Goal: Task Accomplishment & Management: Manage account settings

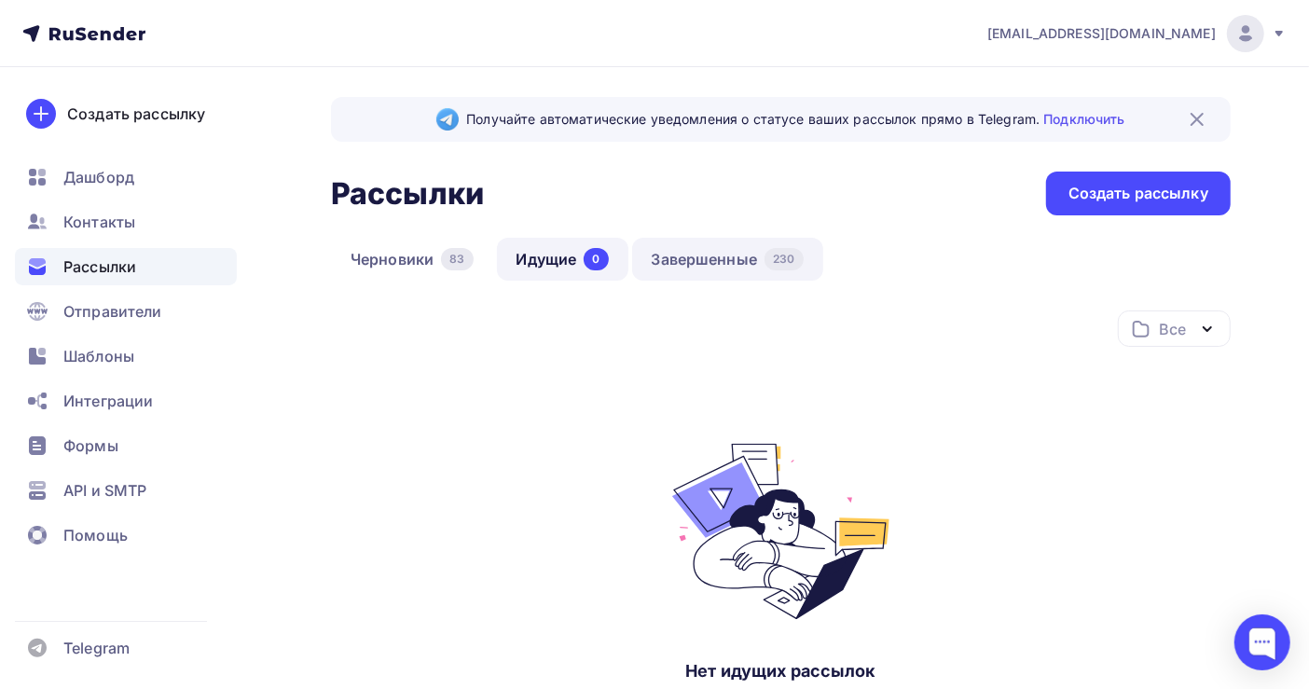
click at [688, 268] on link "Завершенные 230" at bounding box center [727, 259] width 191 height 43
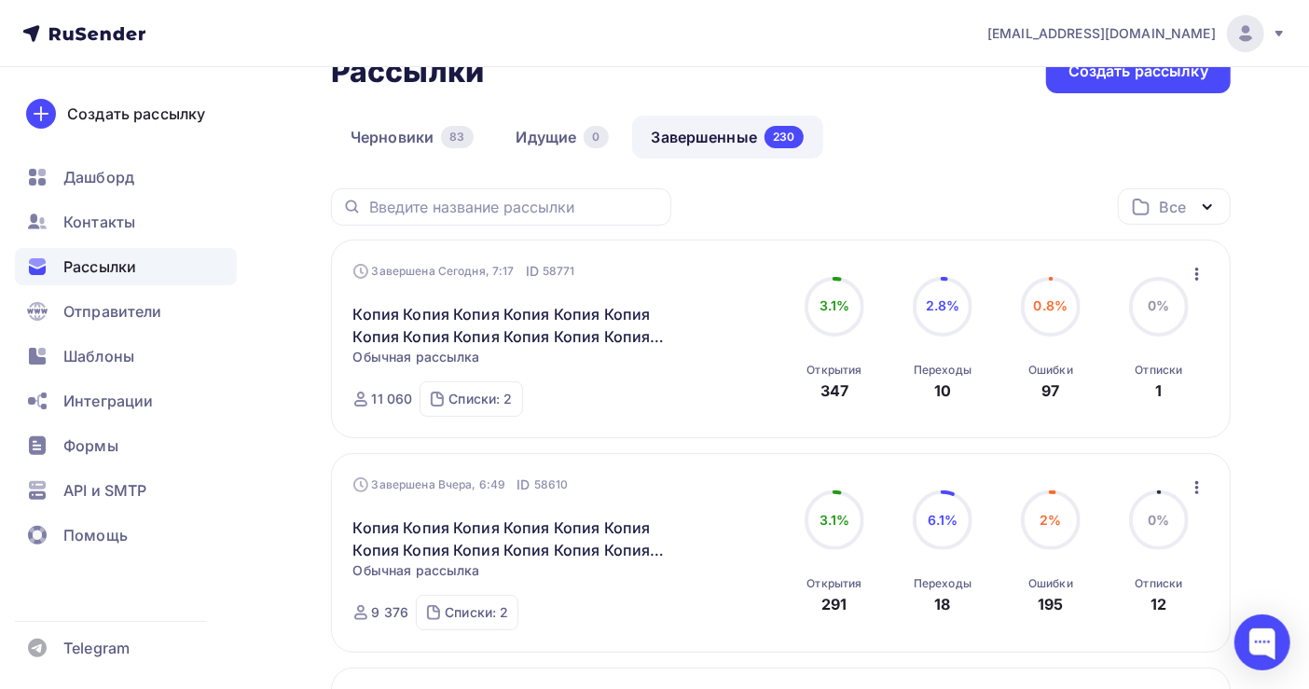
scroll to position [124, 0]
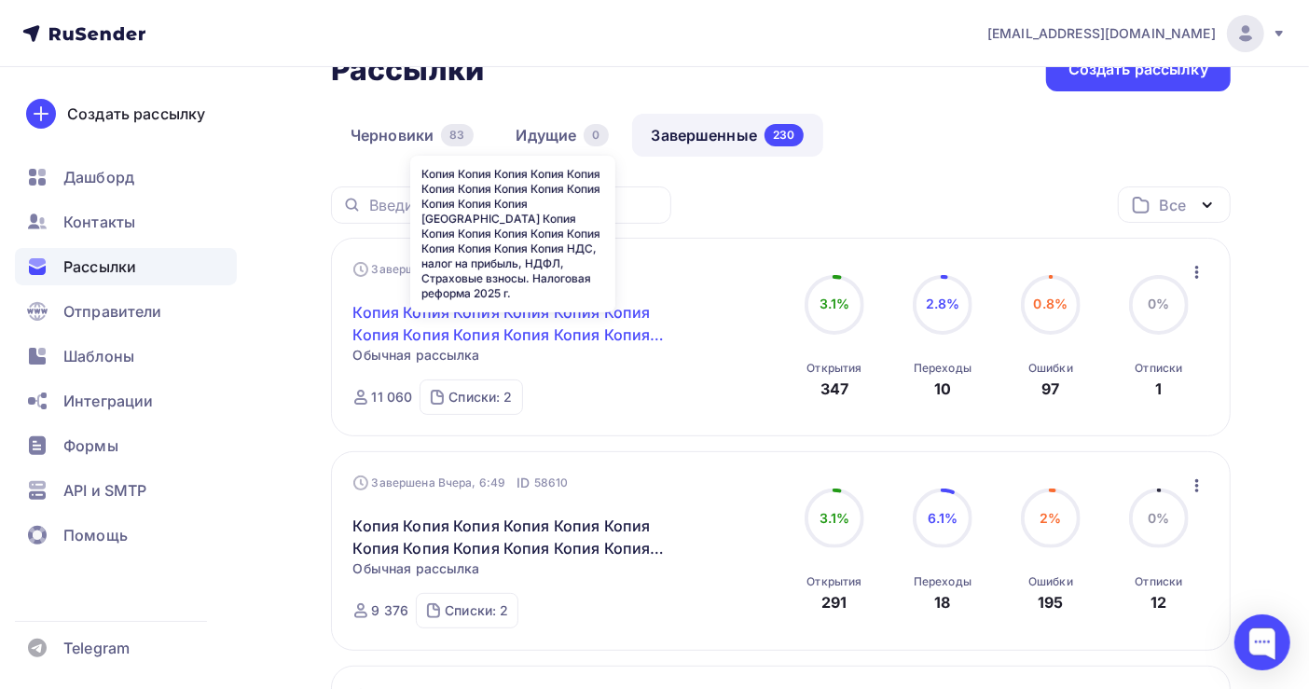
click at [556, 324] on link "Копия Копия Копия Копия Копия Копия Копия Копия Копия Копия Копия Копия Копия К…" at bounding box center [513, 323] width 320 height 45
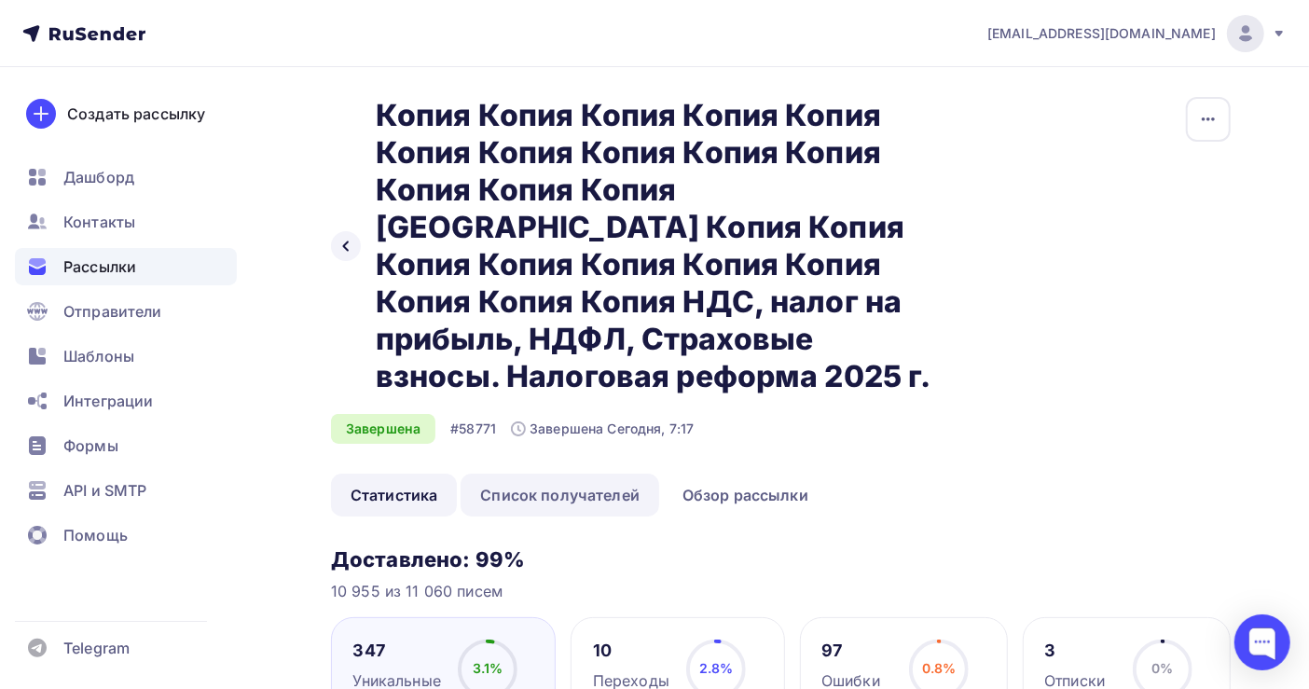
click at [574, 493] on link "Список получателей" at bounding box center [560, 495] width 199 height 43
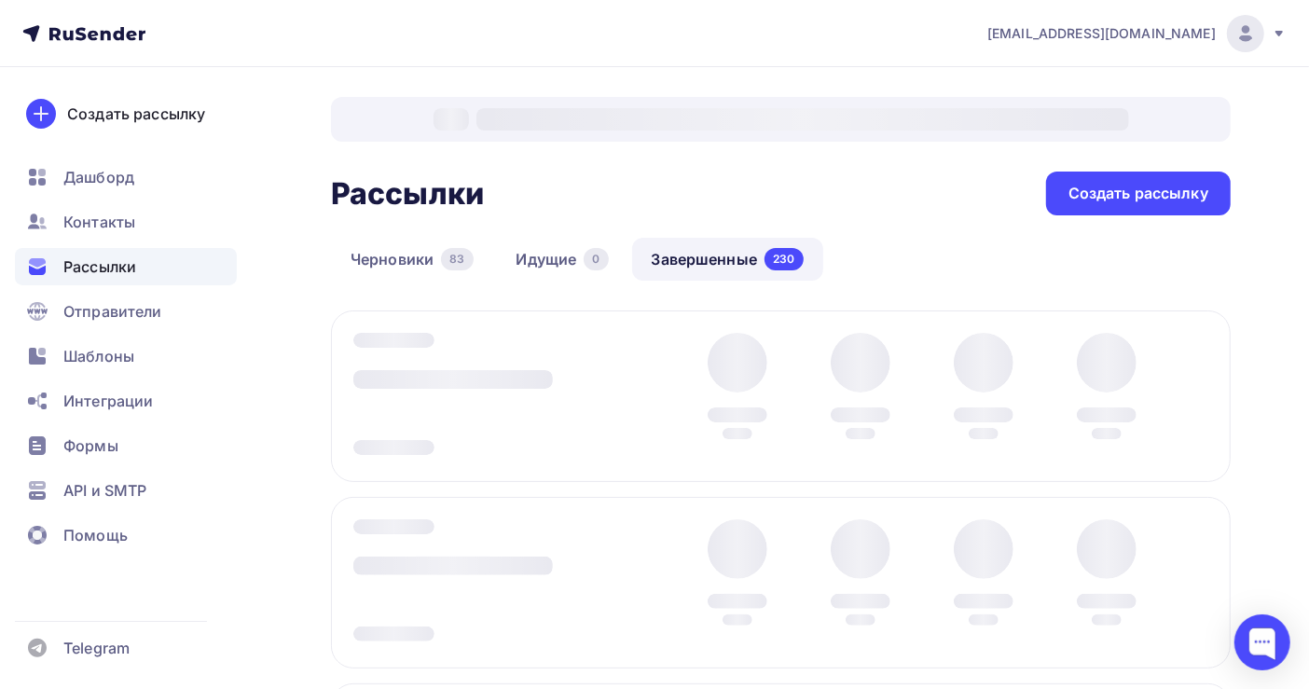
scroll to position [124, 0]
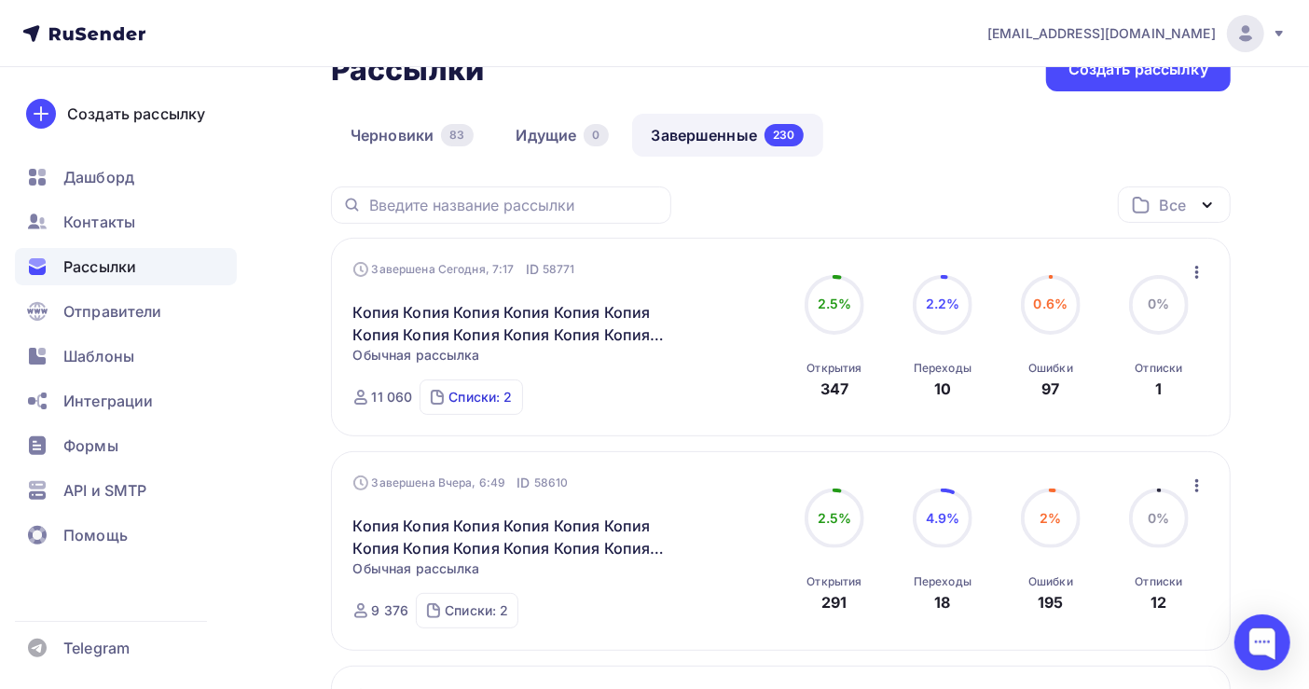
click at [485, 400] on div "Списки: 2" at bounding box center [480, 397] width 63 height 19
click at [82, 233] on div "Контакты" at bounding box center [126, 221] width 222 height 37
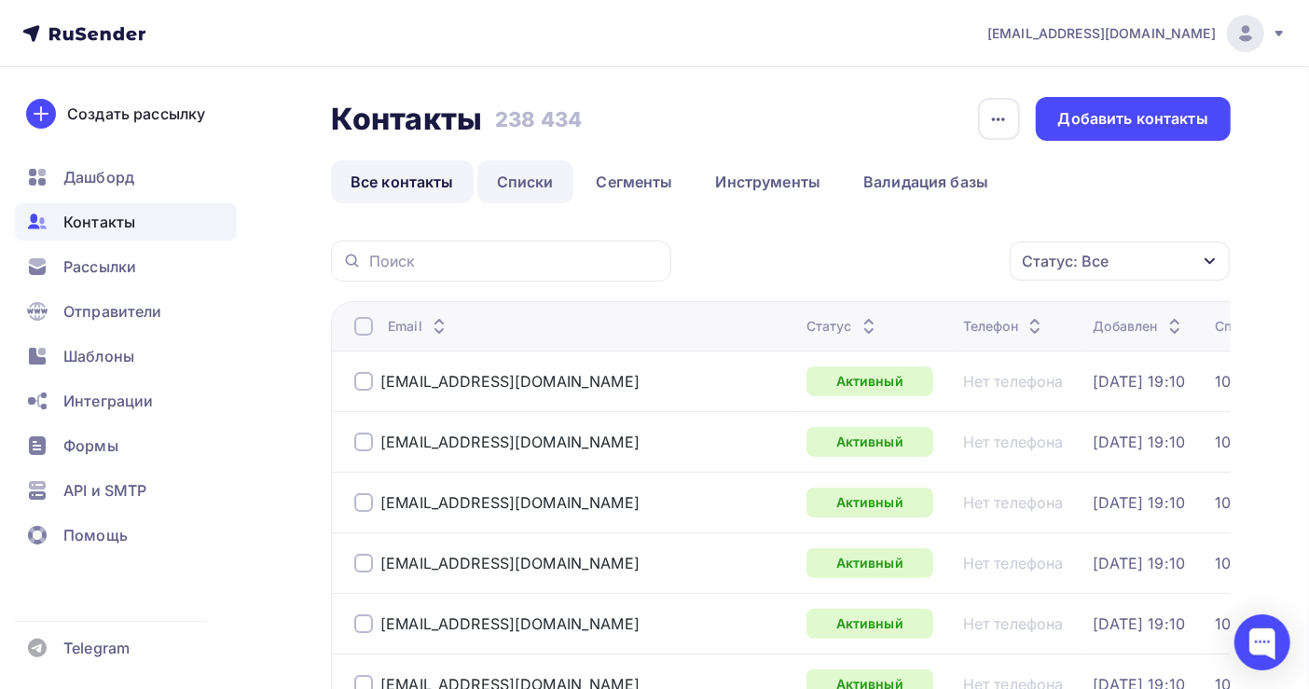
click at [532, 179] on link "Списки" at bounding box center [525, 181] width 96 height 43
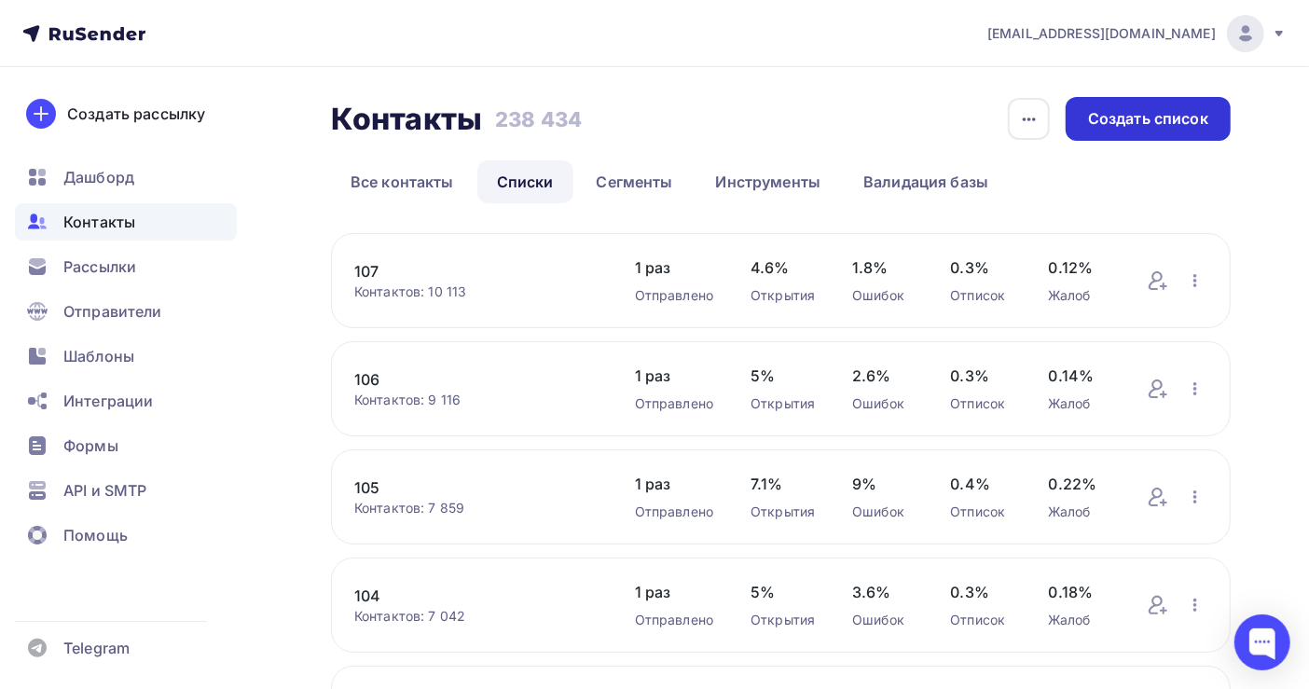
click at [1097, 118] on div "Создать список" at bounding box center [1148, 118] width 120 height 21
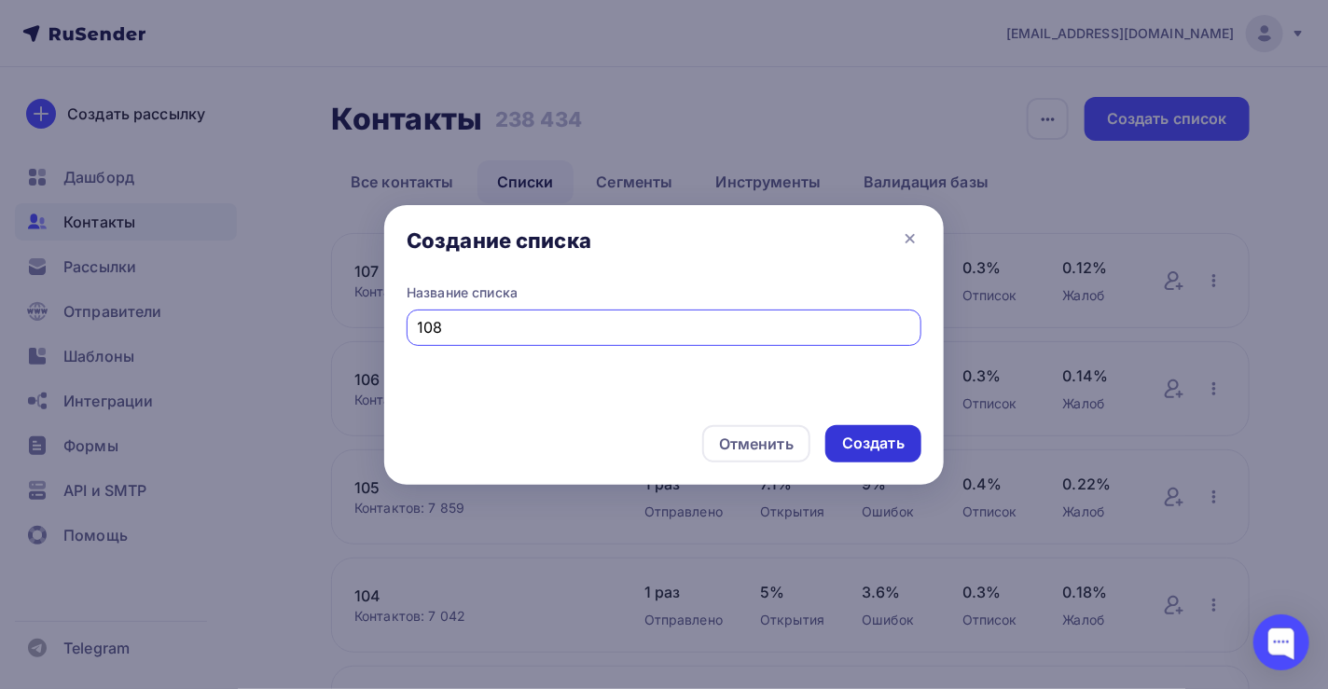
type input "108"
click at [875, 431] on div "Создать" at bounding box center [873, 443] width 96 height 37
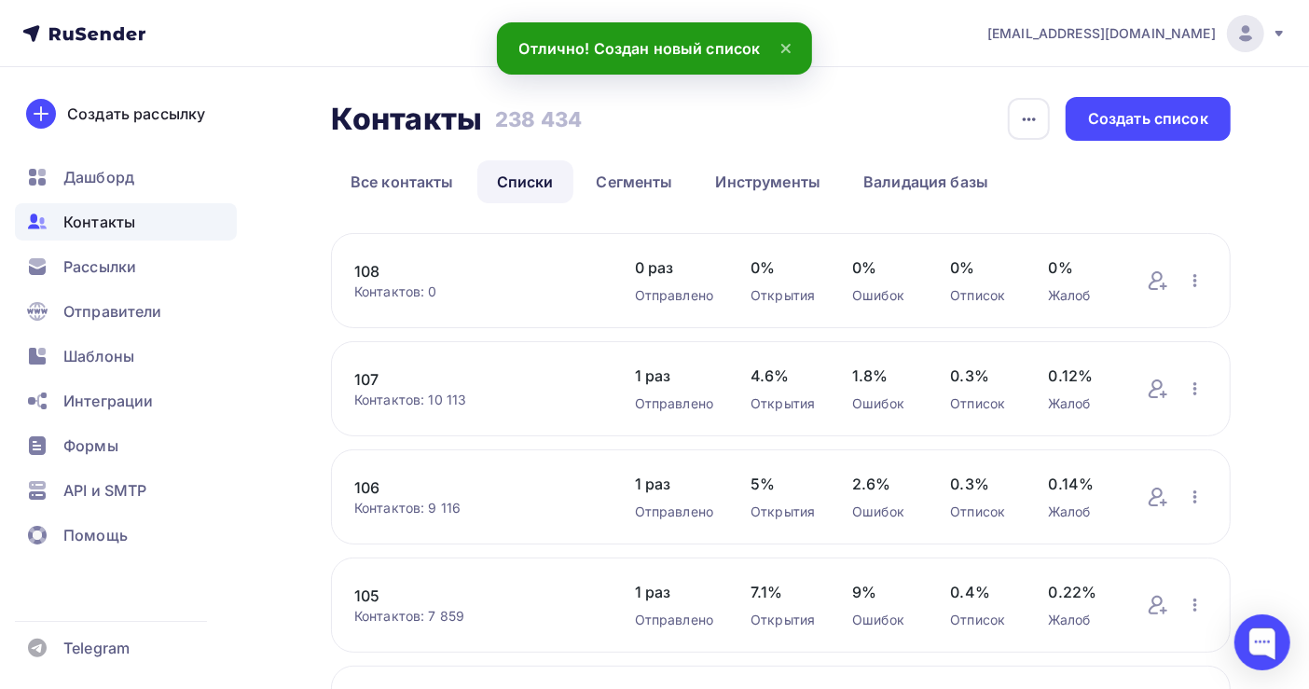
click at [368, 274] on link "108" at bounding box center [475, 271] width 243 height 22
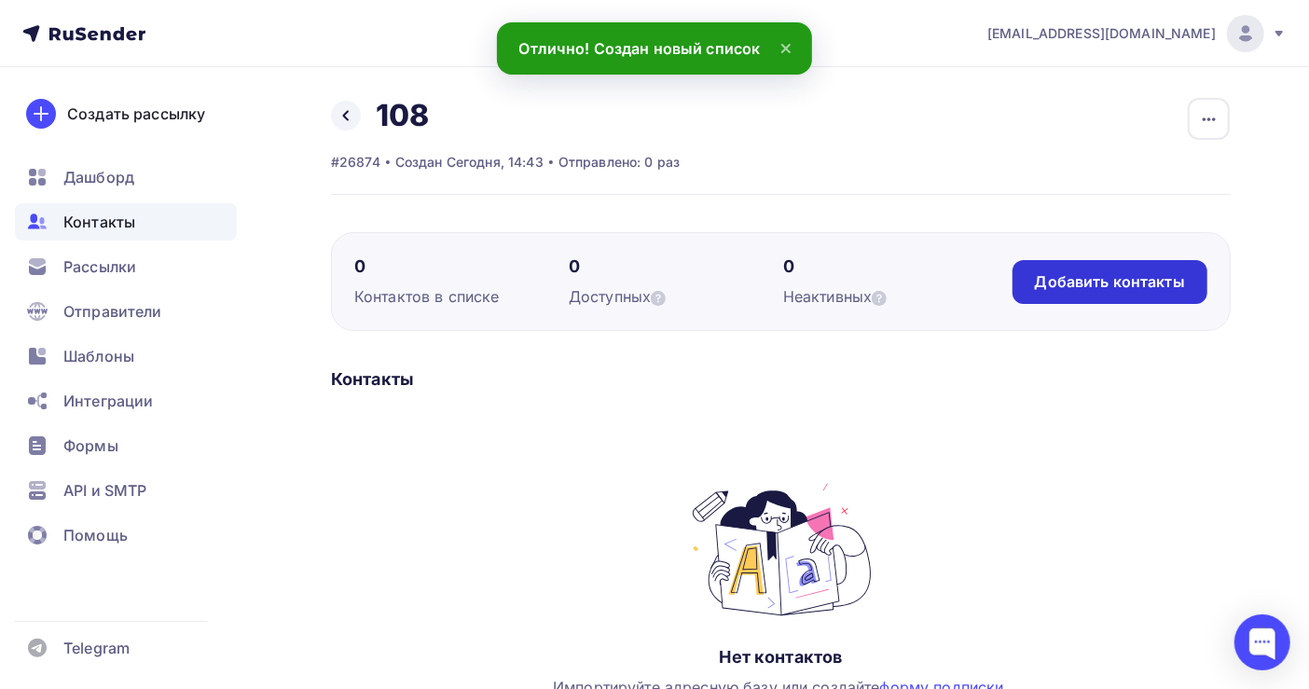
click at [1092, 293] on div "Добавить контакты" at bounding box center [1110, 282] width 195 height 44
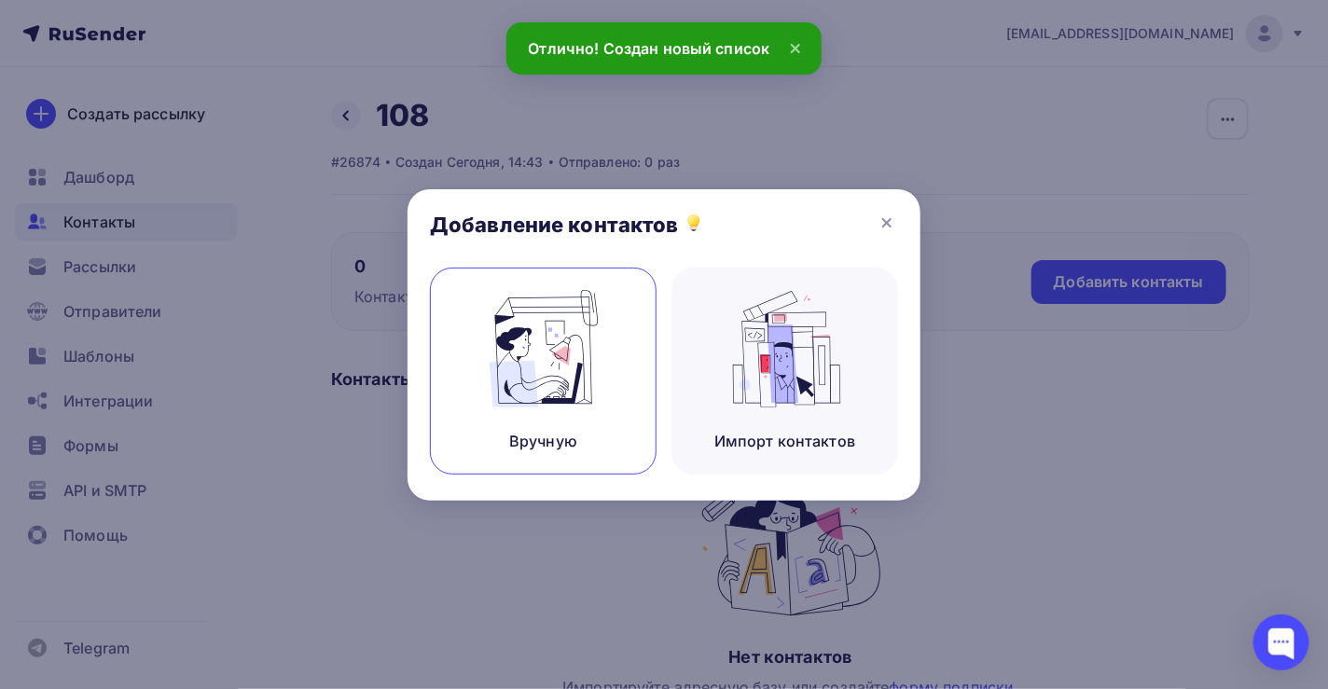
click at [575, 404] on img at bounding box center [543, 348] width 125 height 117
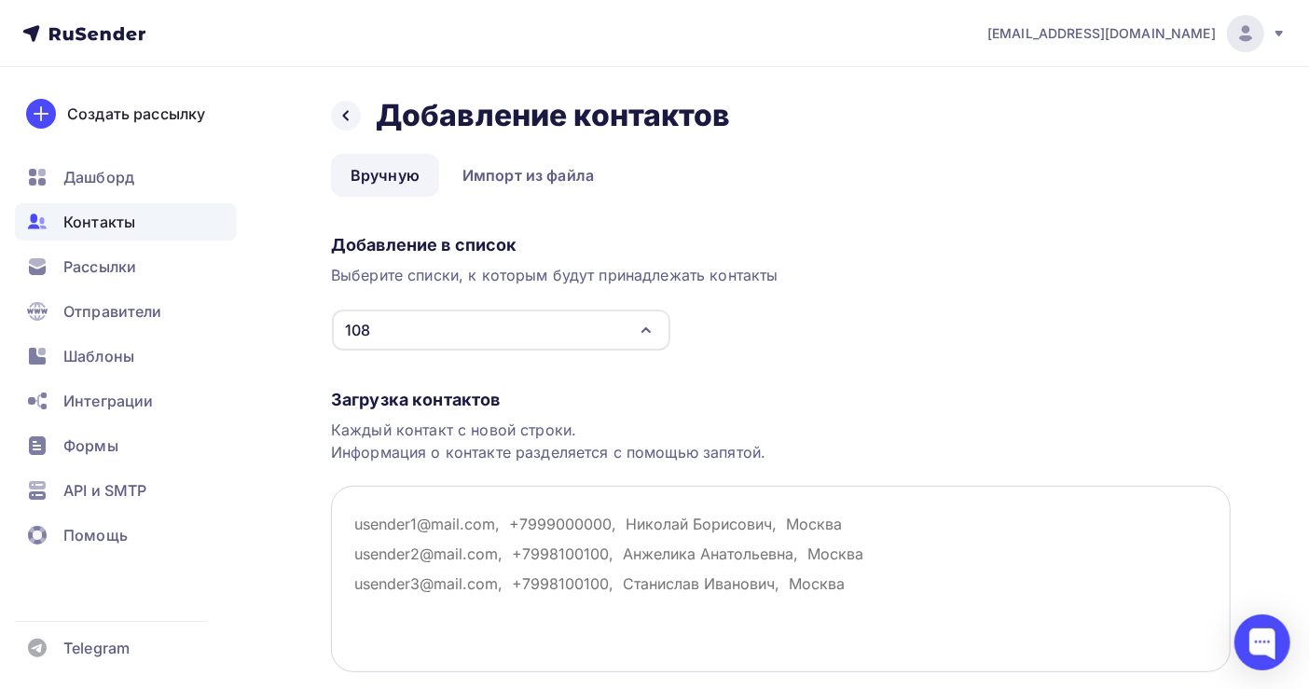
click at [401, 513] on textarea at bounding box center [781, 579] width 900 height 186
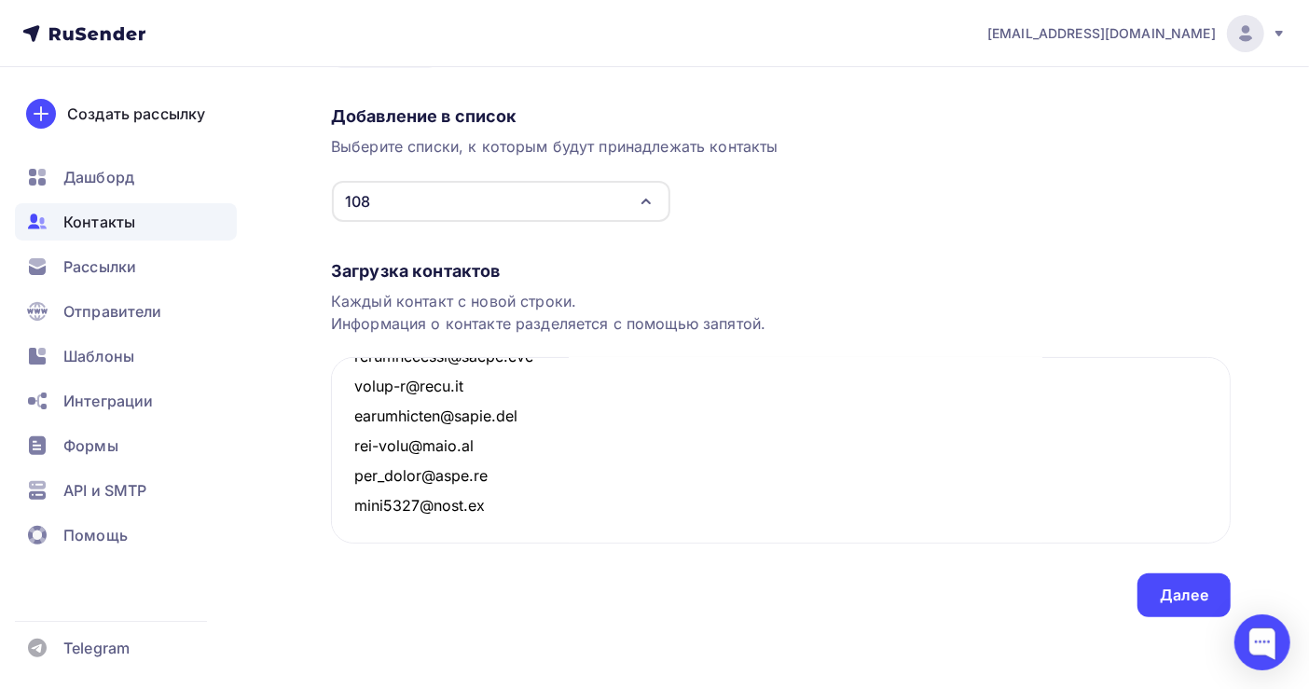
scroll to position [130, 0]
type textarea "pogspas-rzn2013@yandex.ru pokrovsk-rielt64@mail.ru polevou@mail.ru polikarpov-i…"
click at [1166, 598] on div "Далее" at bounding box center [1184, 594] width 48 height 21
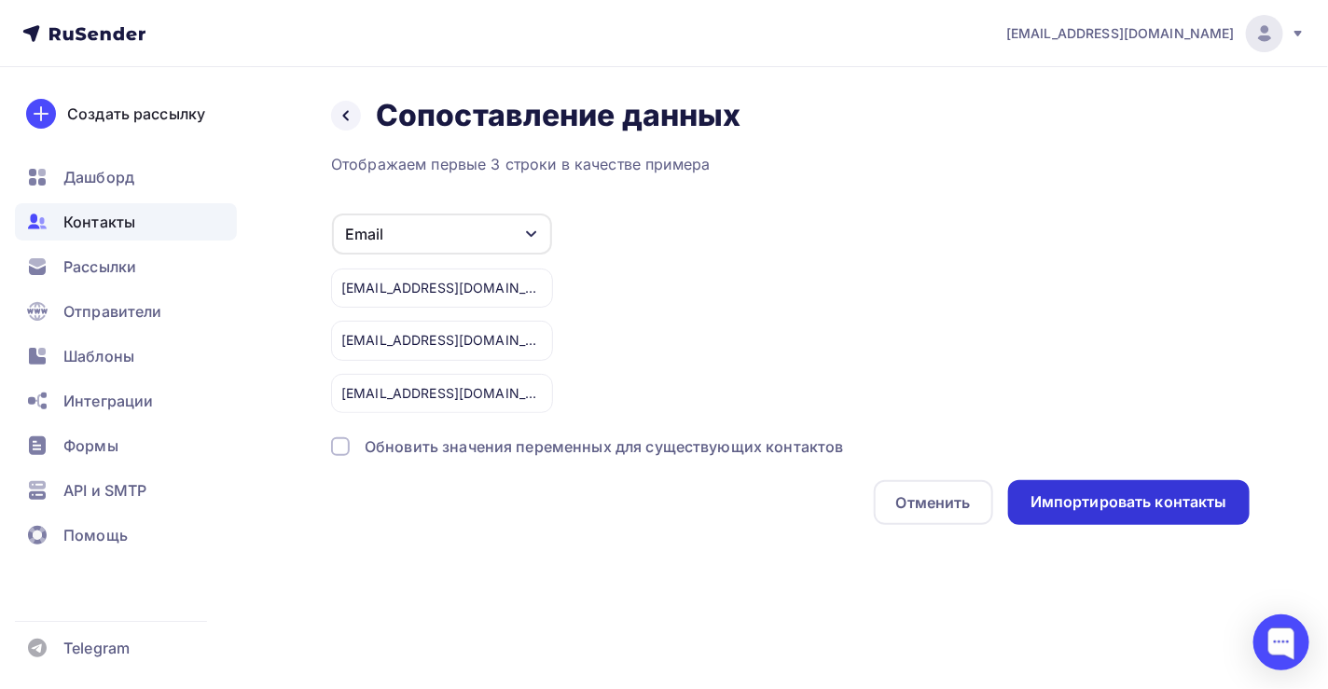
click at [1111, 508] on div "Импортировать контакты" at bounding box center [1128, 501] width 197 height 21
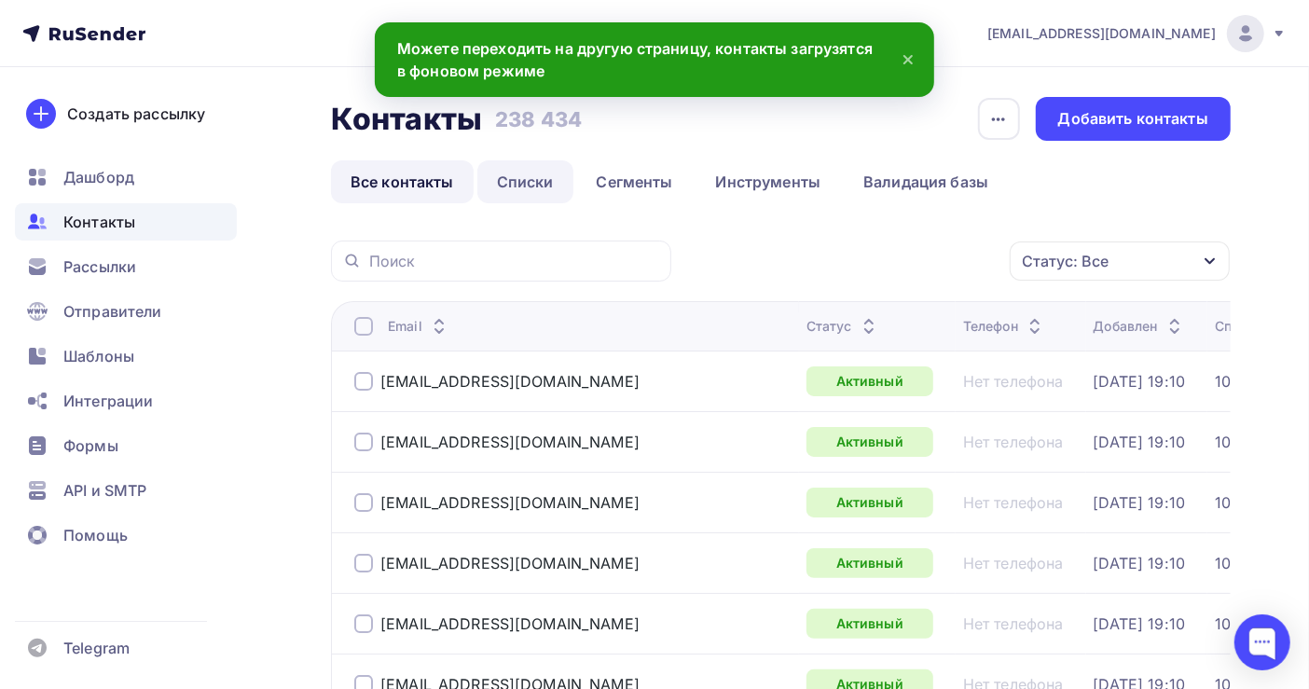
click at [532, 195] on link "Списки" at bounding box center [525, 181] width 96 height 43
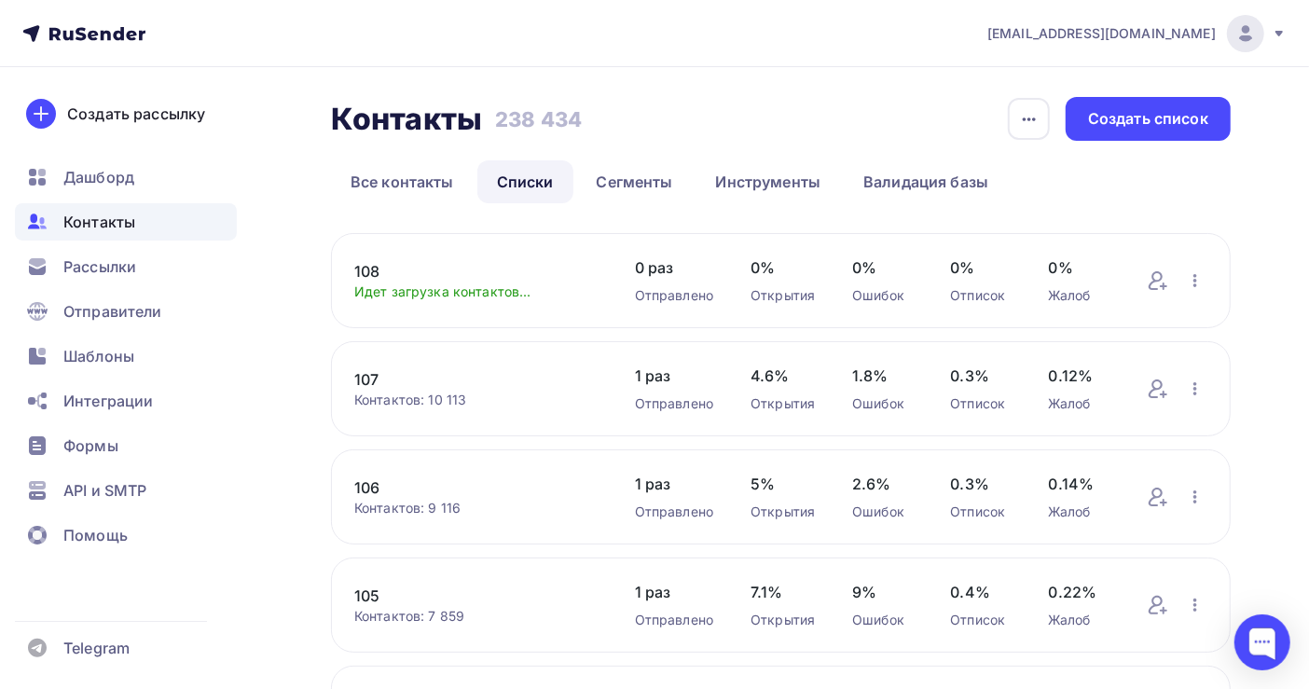
click at [532, 195] on link "Списки" at bounding box center [525, 181] width 96 height 43
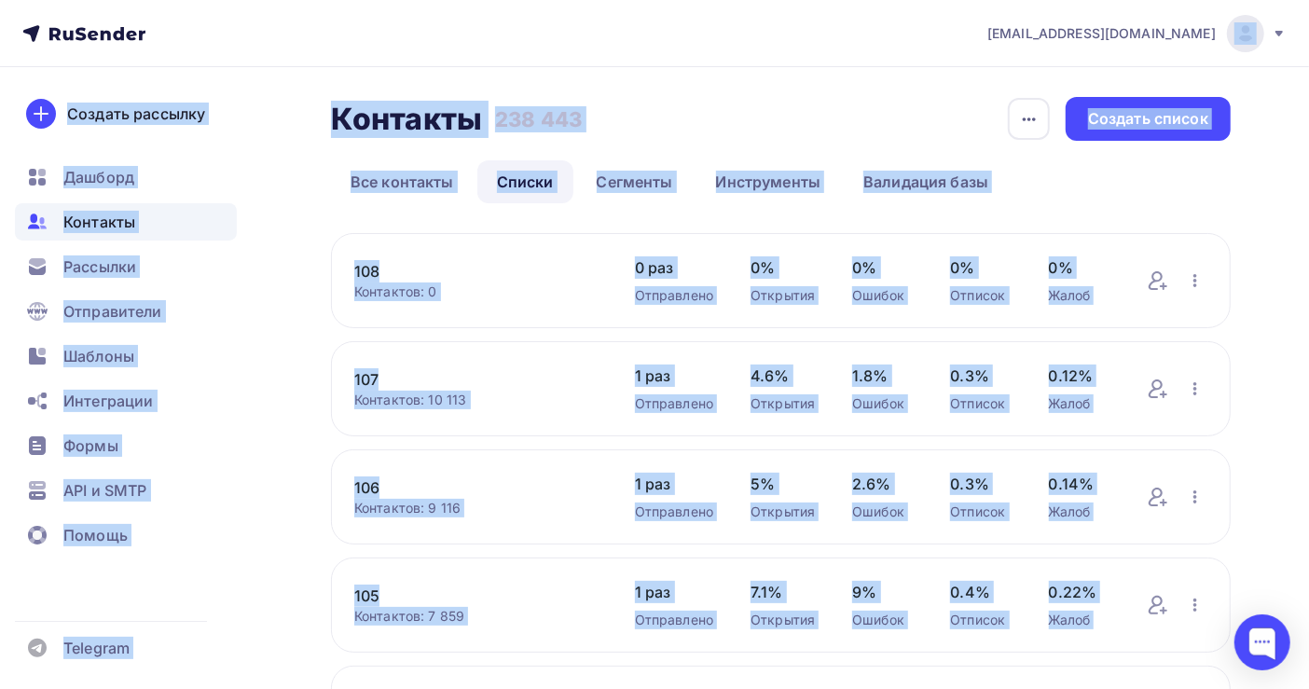
click at [1309, 0] on html "[EMAIL_ADDRESS][DOMAIN_NAME] Аккаунт Тарифы Выйти Создать рассылку [GEOGRAPHIC_…" at bounding box center [654, 344] width 1309 height 689
click at [925, 104] on div "Контакты Контакты 238 443 238 443 История импорта Создать список" at bounding box center [781, 119] width 900 height 44
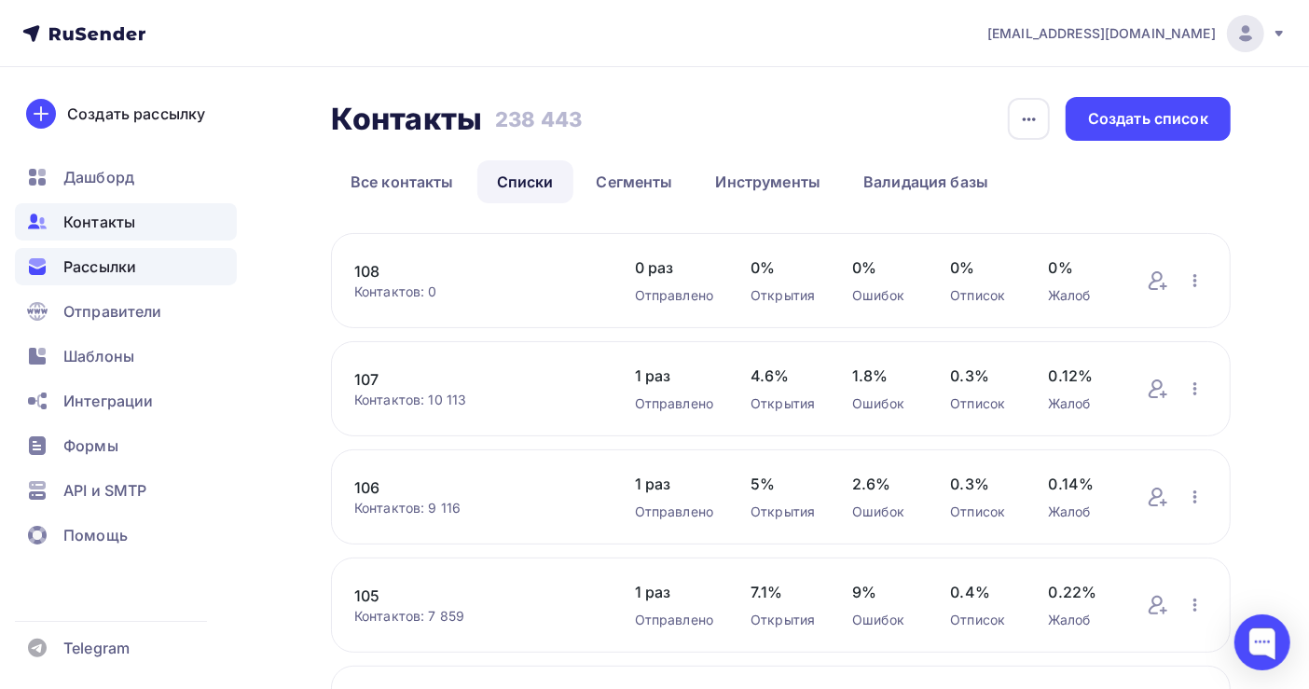
click at [134, 269] on span "Рассылки" at bounding box center [99, 266] width 73 height 22
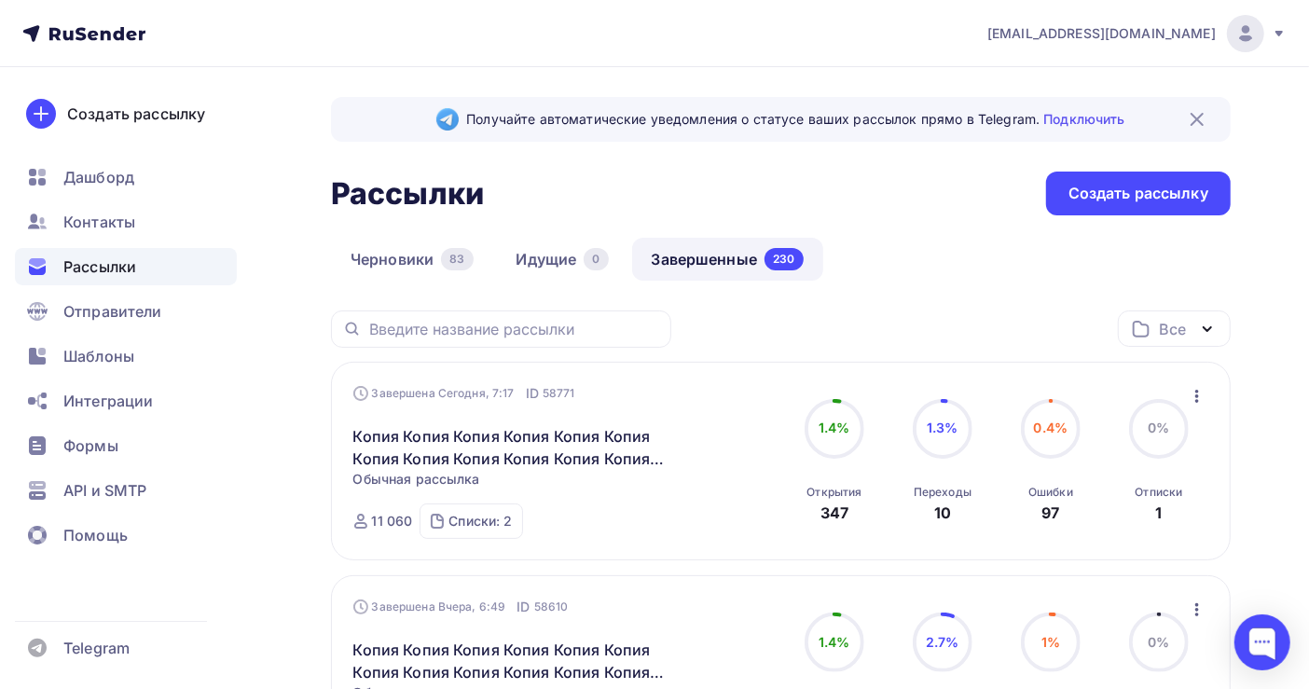
click at [1191, 401] on icon "button" at bounding box center [1197, 396] width 22 height 22
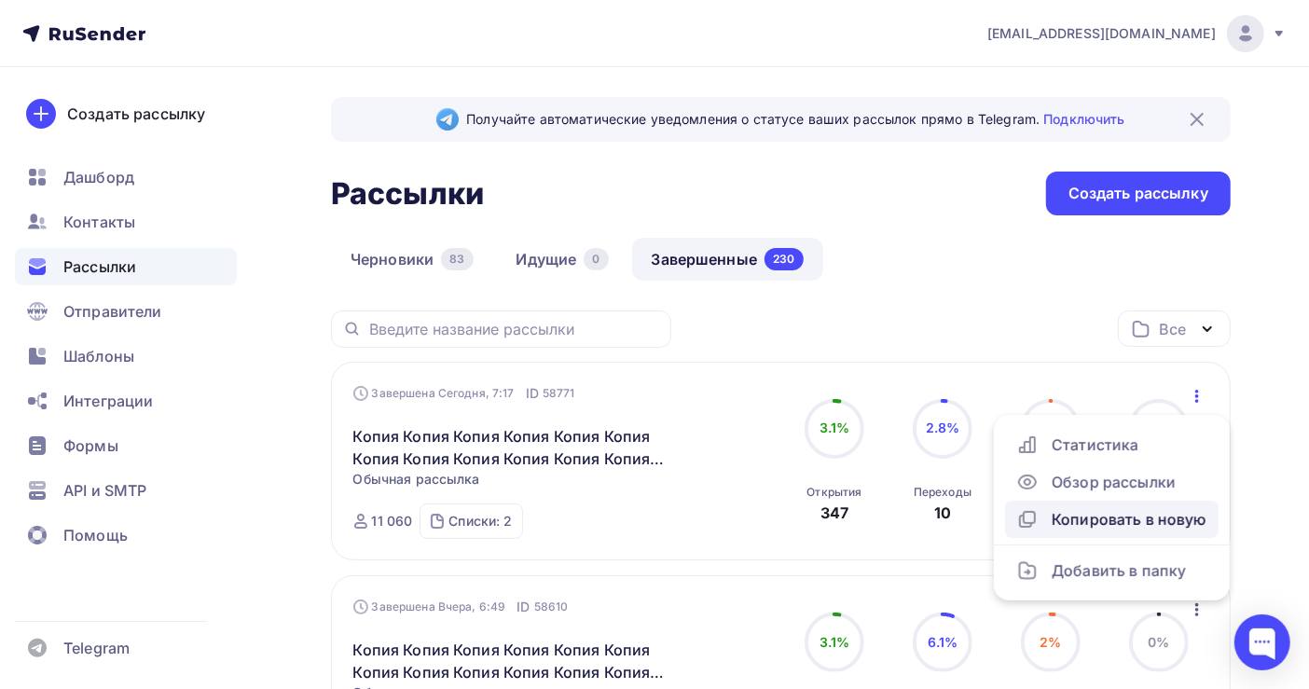
click at [1115, 518] on div "Копировать в новую" at bounding box center [1111, 519] width 191 height 22
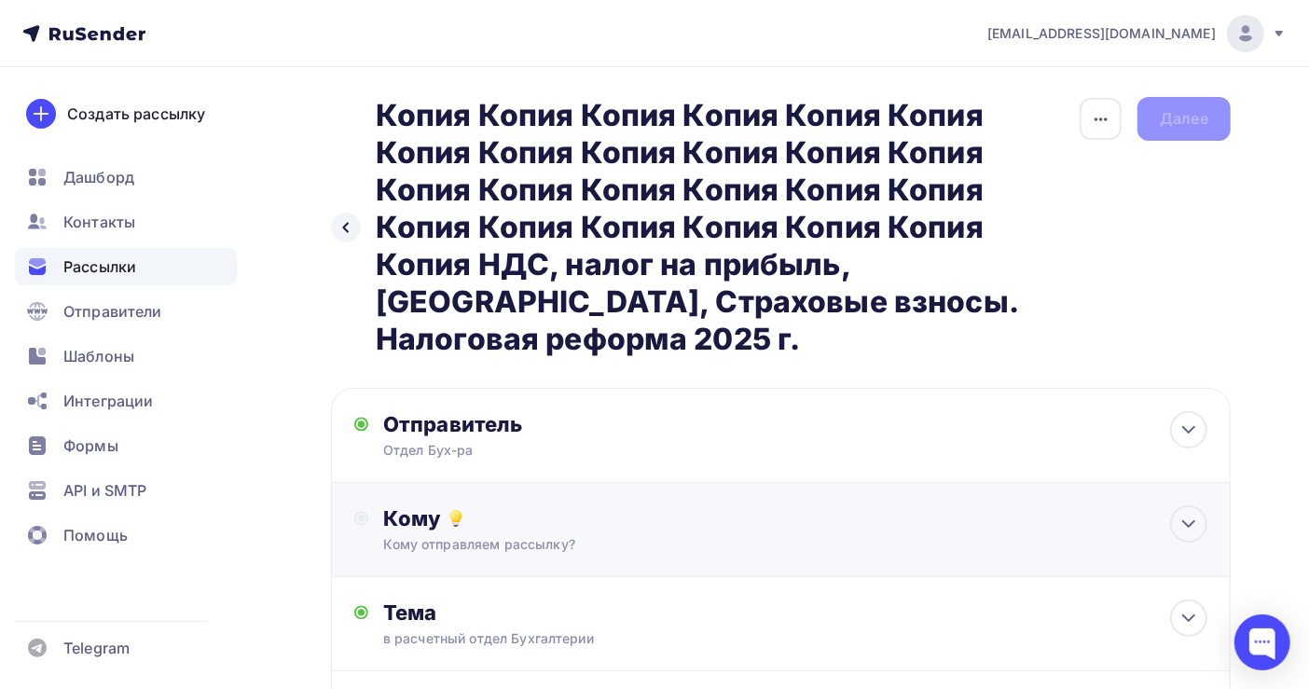
click at [504, 515] on div "Кому" at bounding box center [795, 518] width 824 height 26
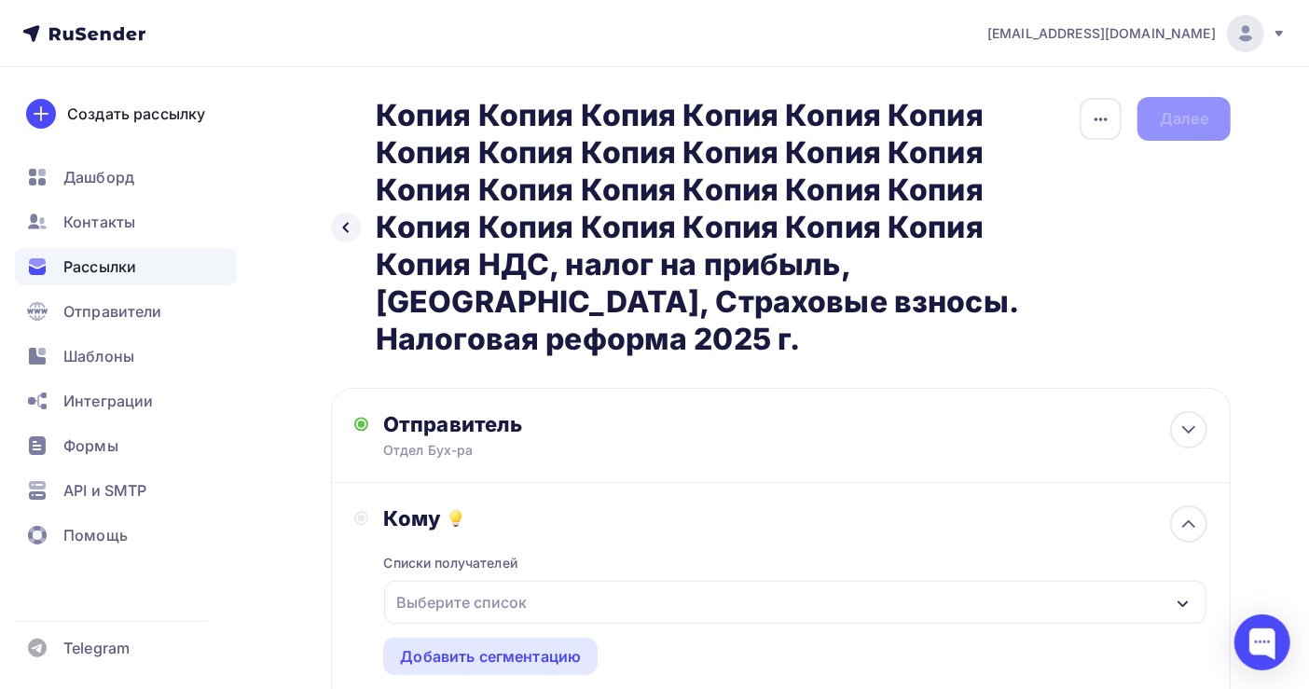
click at [494, 598] on div "Выберите список" at bounding box center [461, 603] width 145 height 34
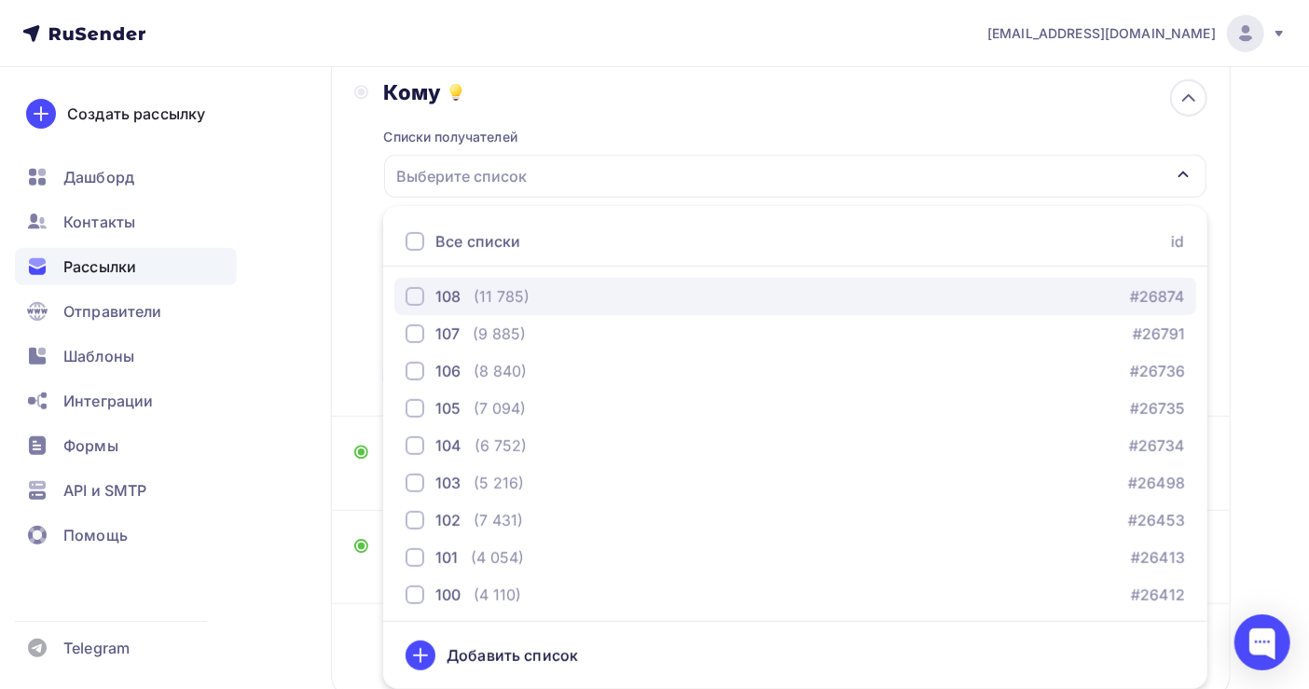
click at [509, 288] on div "(11 785)" at bounding box center [502, 296] width 56 height 22
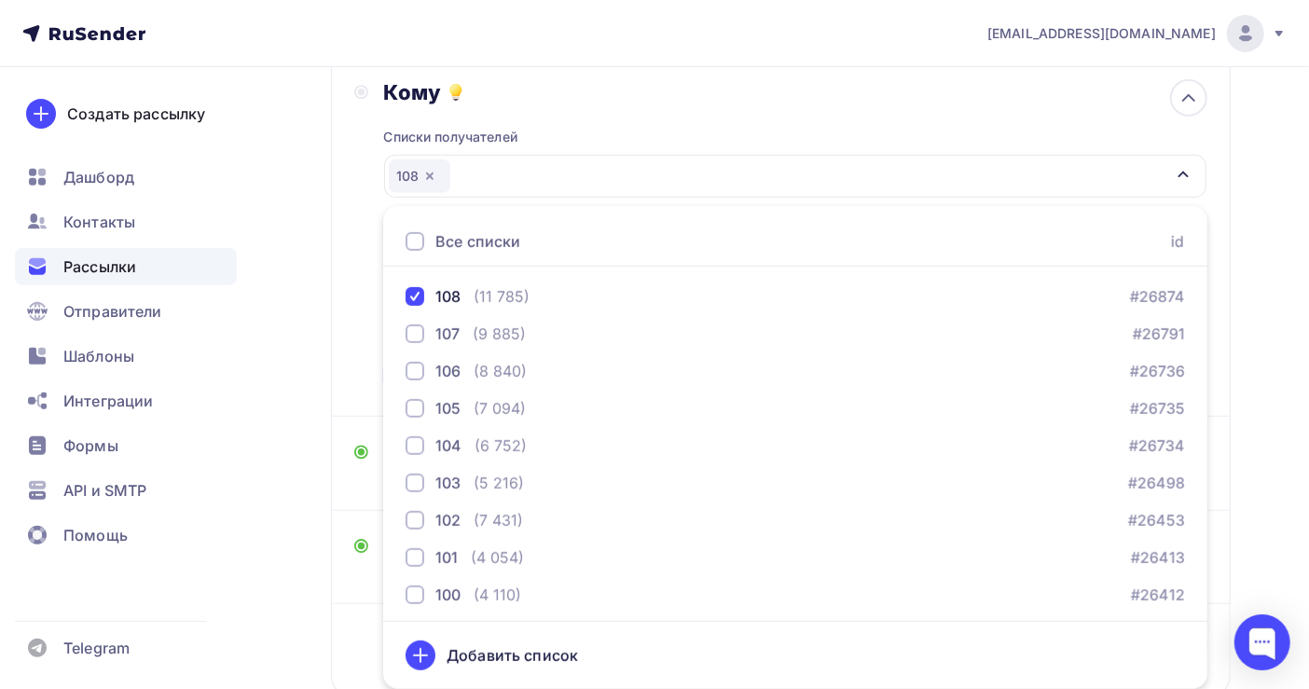
click at [1265, 322] on div "Назад Копия Копия Копия Копия Копия Копия Копия Копия Копия Копия Копия Копия К…" at bounding box center [654, 230] width 1309 height 1178
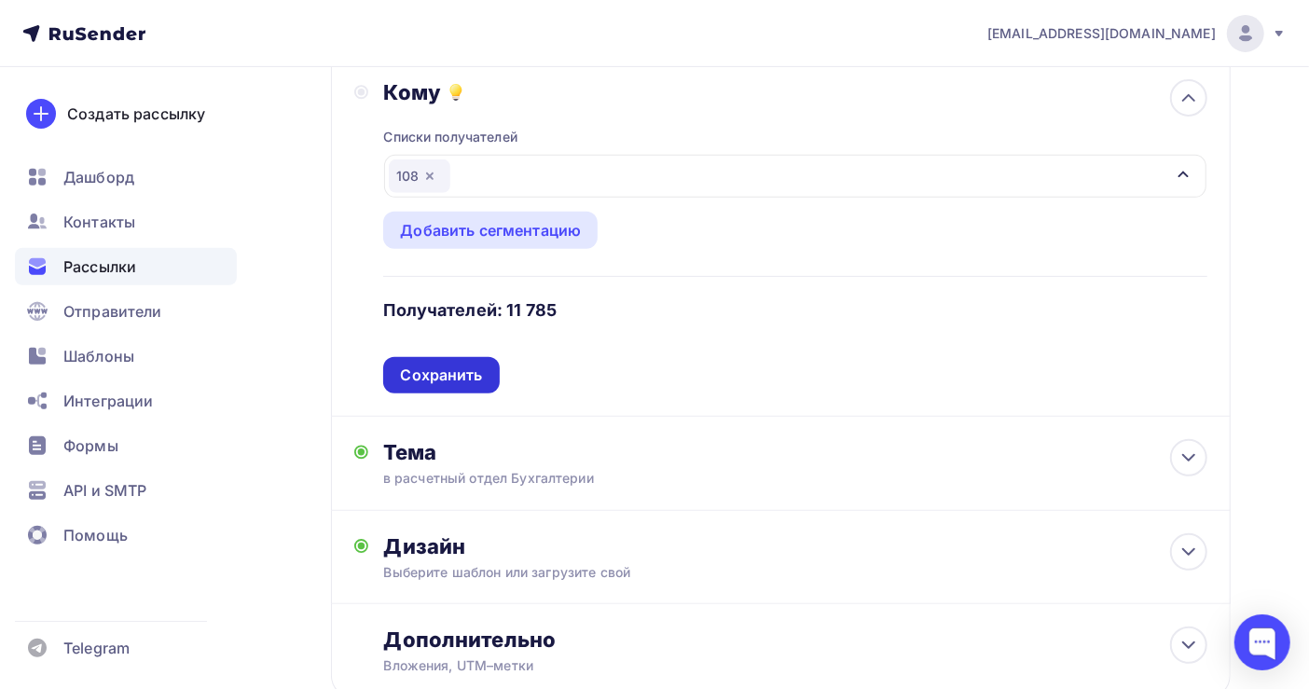
click at [482, 377] on div "Сохранить" at bounding box center [441, 375] width 116 height 36
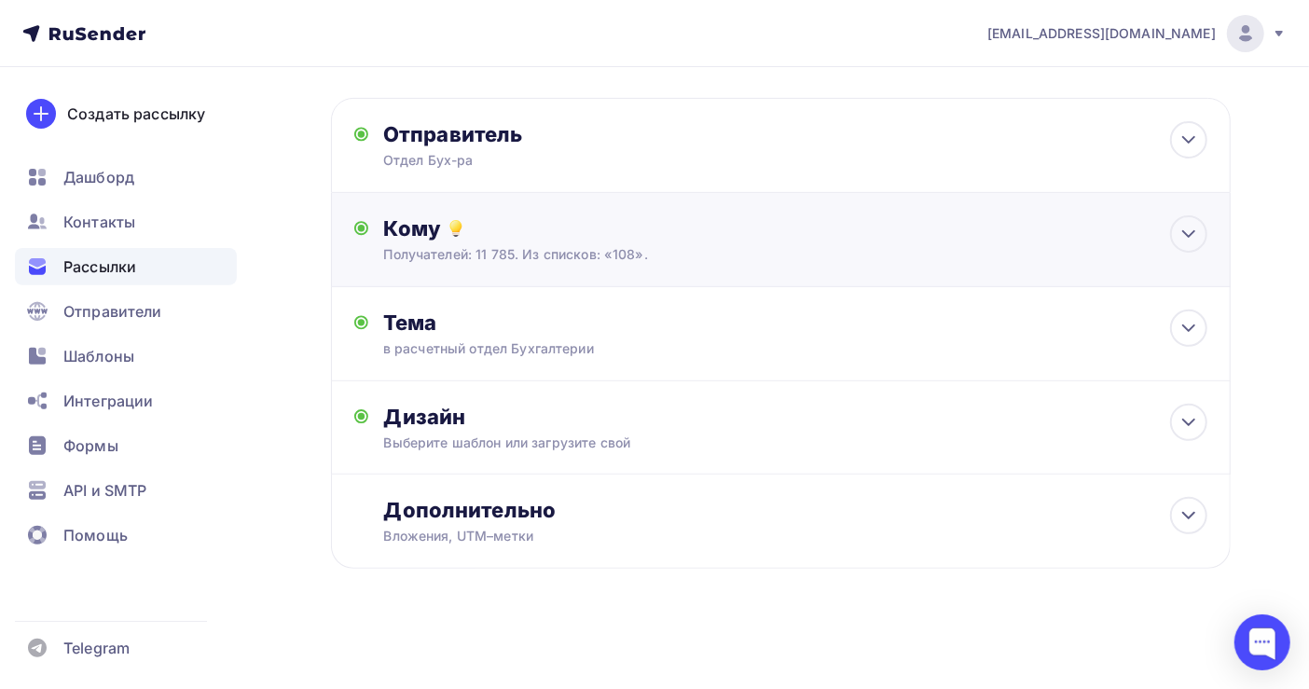
scroll to position [292, 0]
click at [779, 428] on div "Дизайн" at bounding box center [795, 417] width 824 height 26
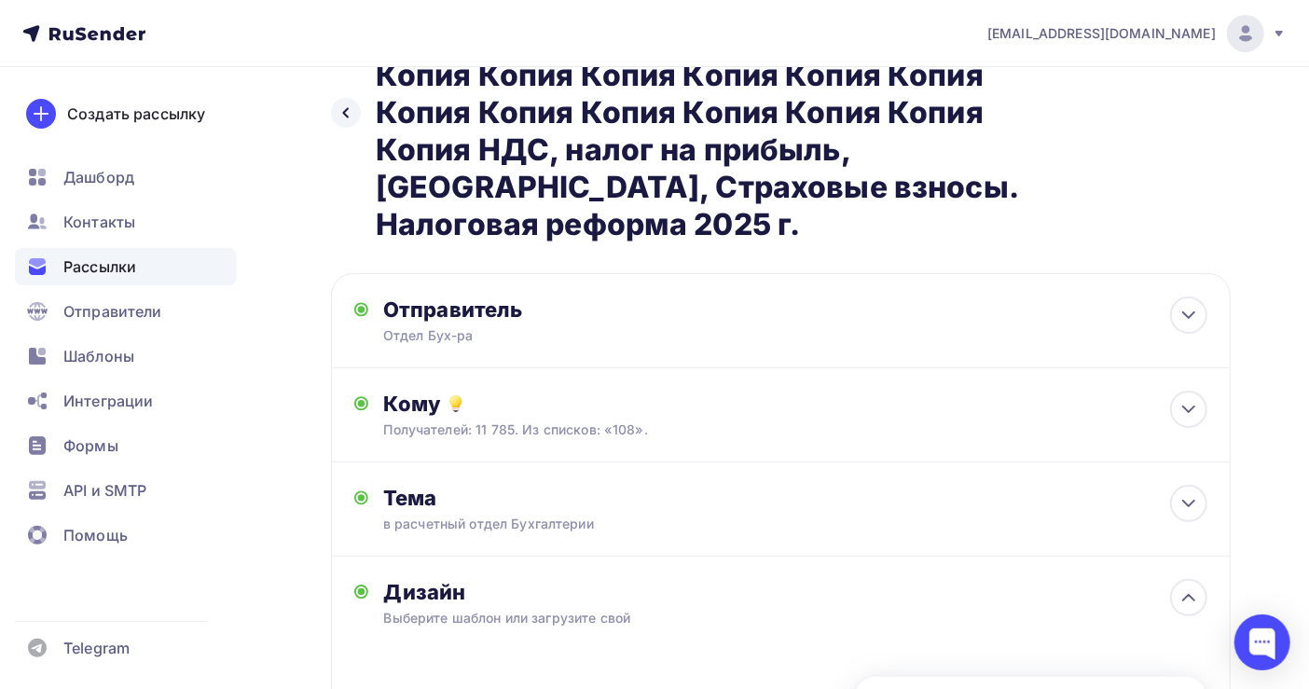
scroll to position [0, 0]
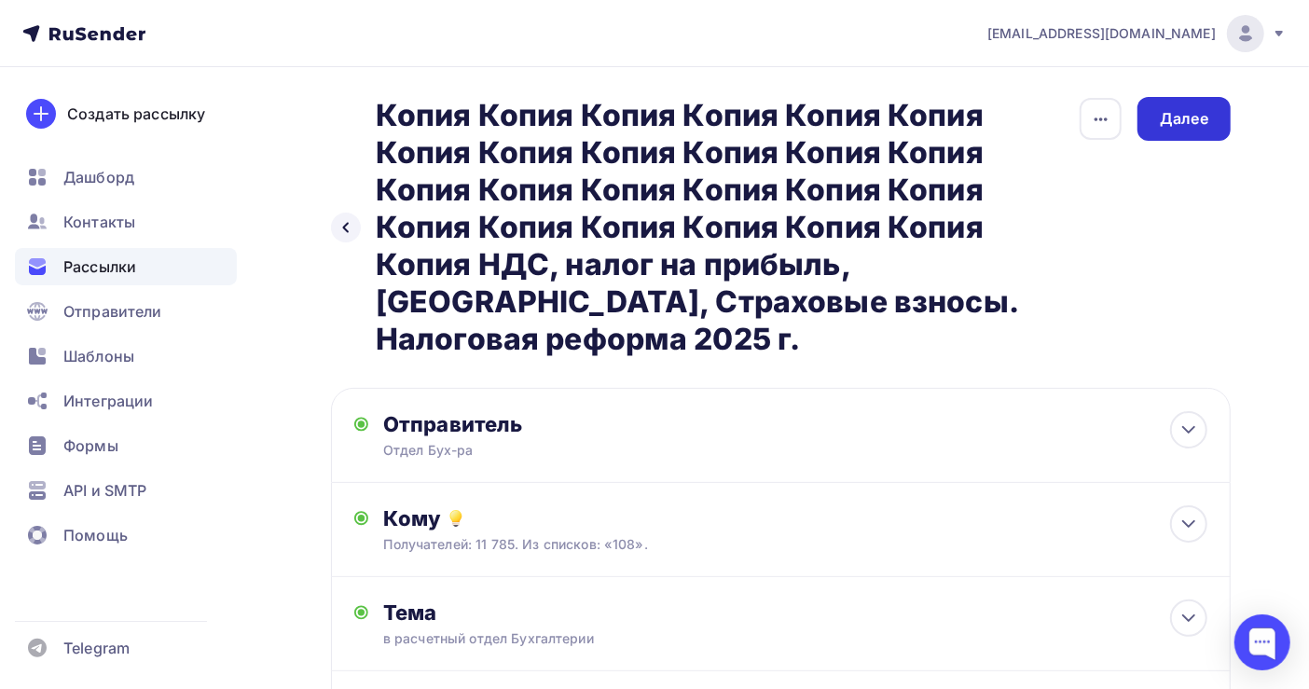
click at [1161, 131] on div "Далее" at bounding box center [1184, 119] width 93 height 44
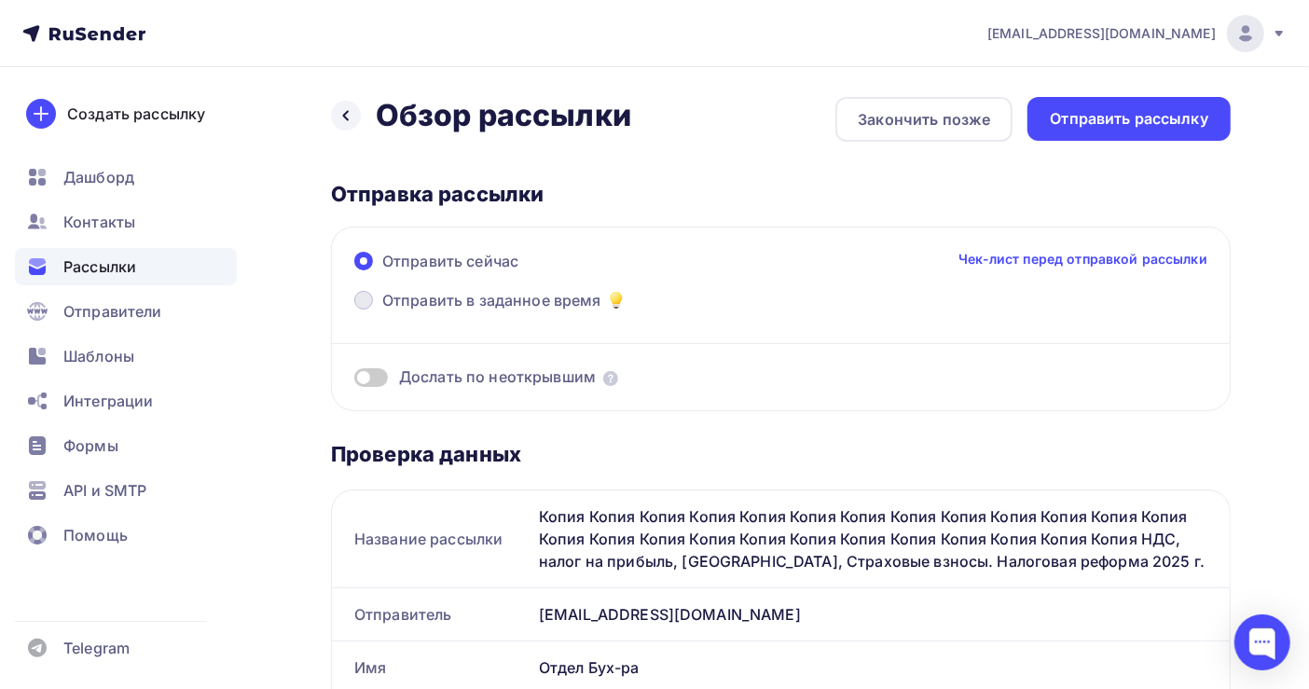
click at [505, 297] on span "Отправить в заданное время" at bounding box center [491, 300] width 219 height 22
click at [382, 311] on input "Отправить в заданное время" at bounding box center [382, 311] width 0 height 0
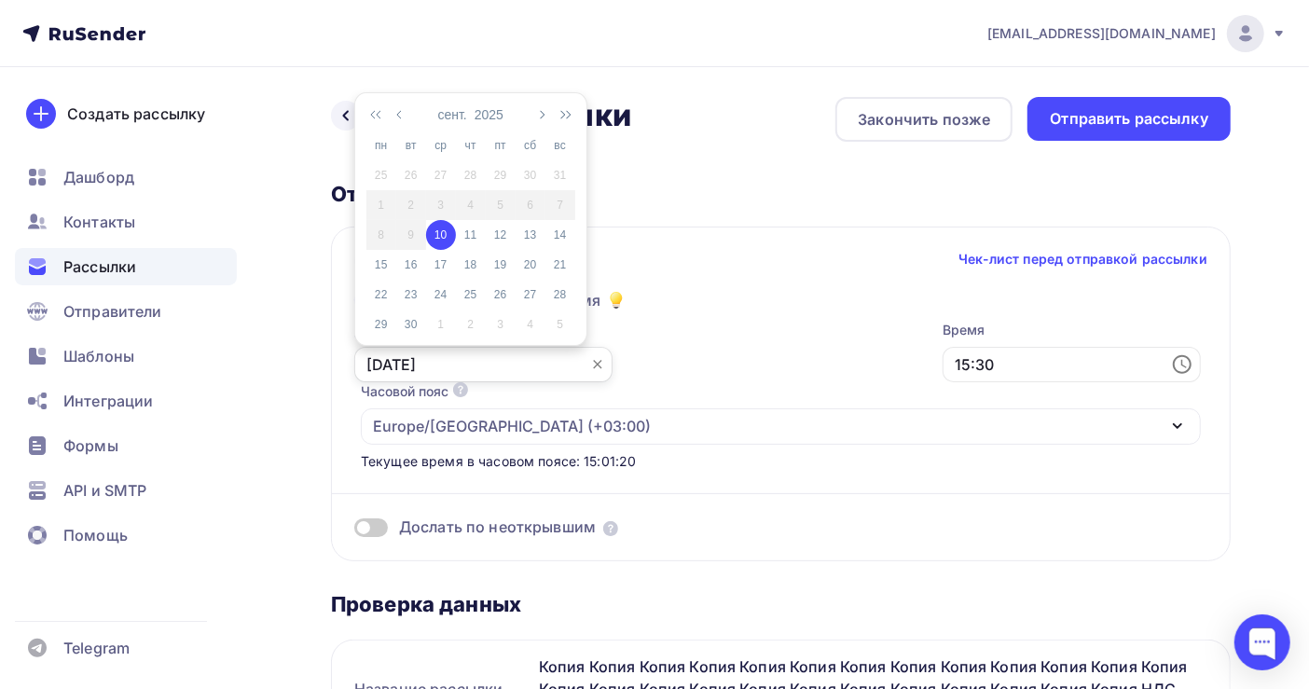
click at [404, 366] on input "10.09.2025" at bounding box center [483, 364] width 258 height 35
click at [472, 231] on div "11" at bounding box center [471, 235] width 30 height 17
type input "11.09.2025"
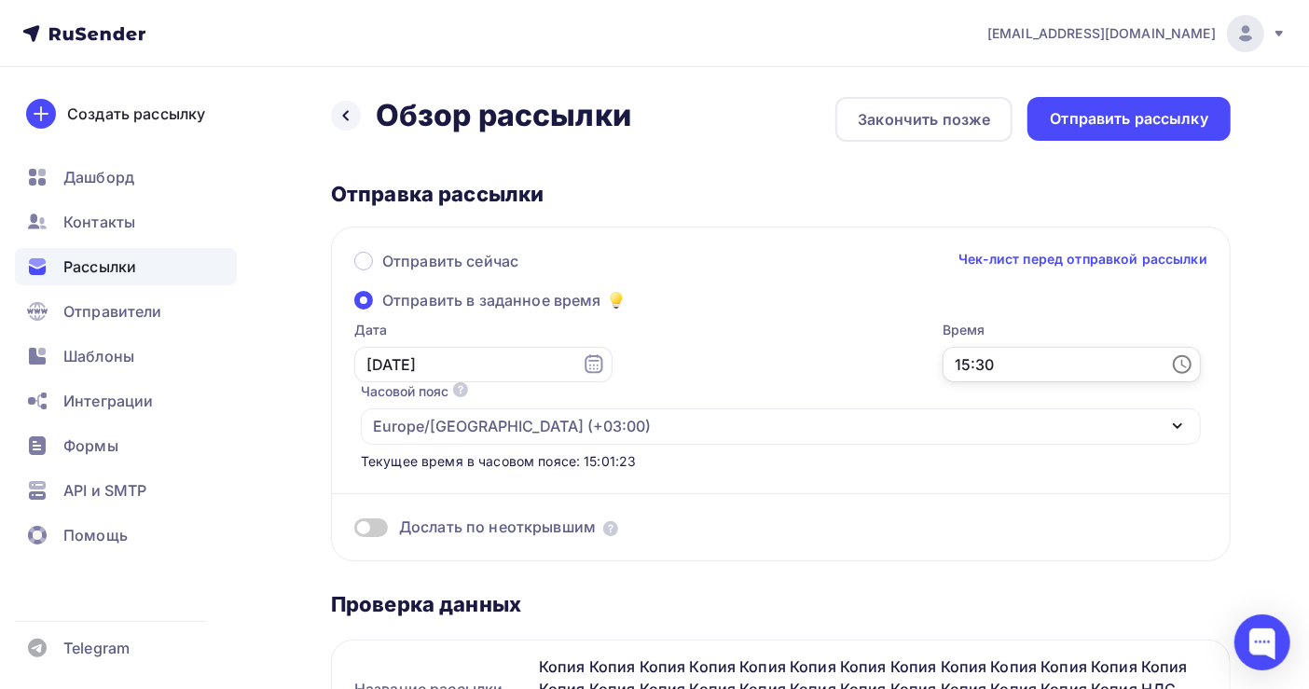
click at [943, 363] on input "15:30" at bounding box center [1072, 364] width 258 height 35
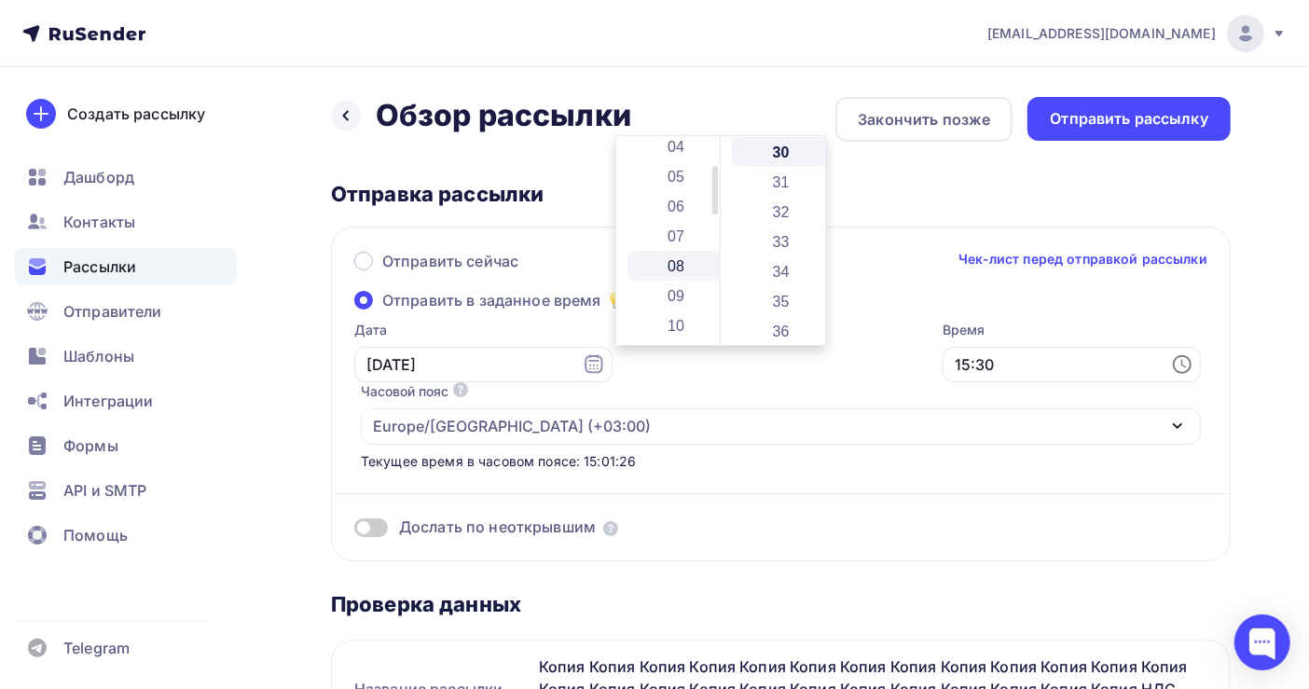
click at [681, 260] on li "08" at bounding box center [678, 266] width 101 height 30
click at [780, 165] on li "35" at bounding box center [782, 176] width 101 height 30
type input "08:35"
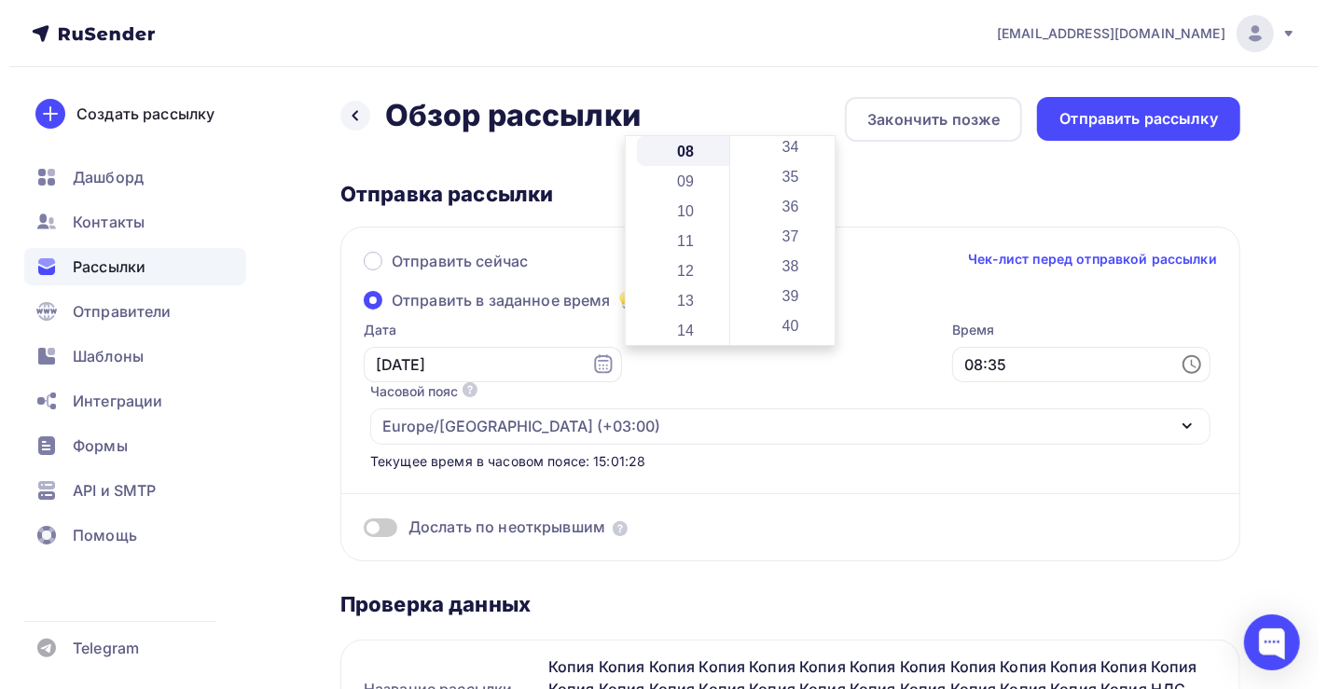
scroll to position [1043, 0]
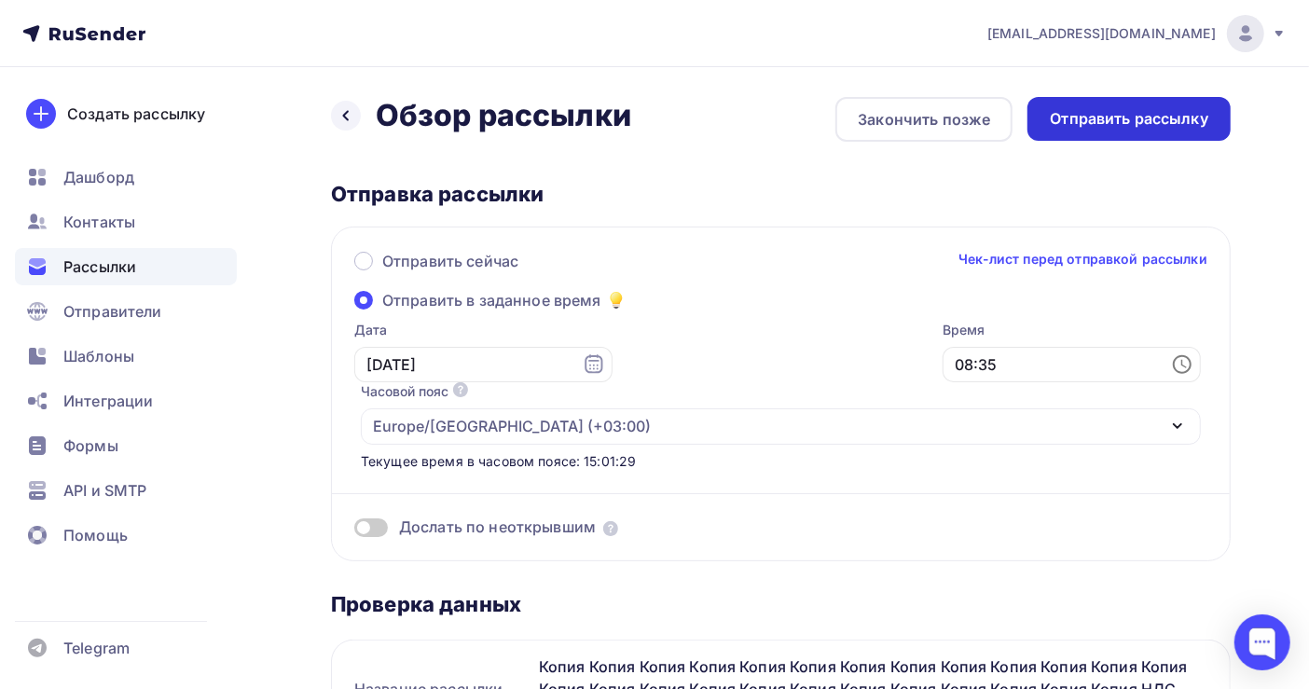
click at [1132, 116] on div "Отправить рассылку" at bounding box center [1129, 118] width 159 height 21
